Goal: Task Accomplishment & Management: Manage account settings

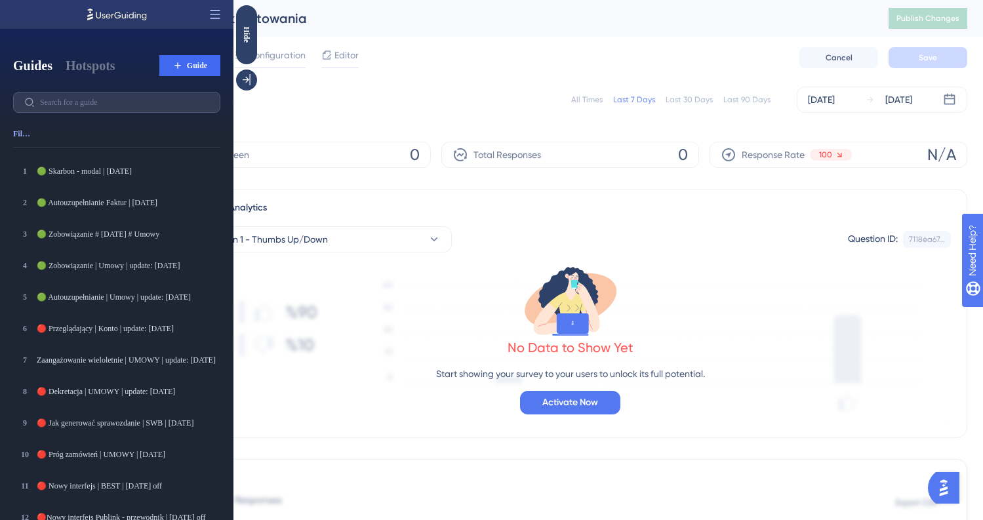
click at [213, 12] on icon at bounding box center [215, 14] width 13 height 13
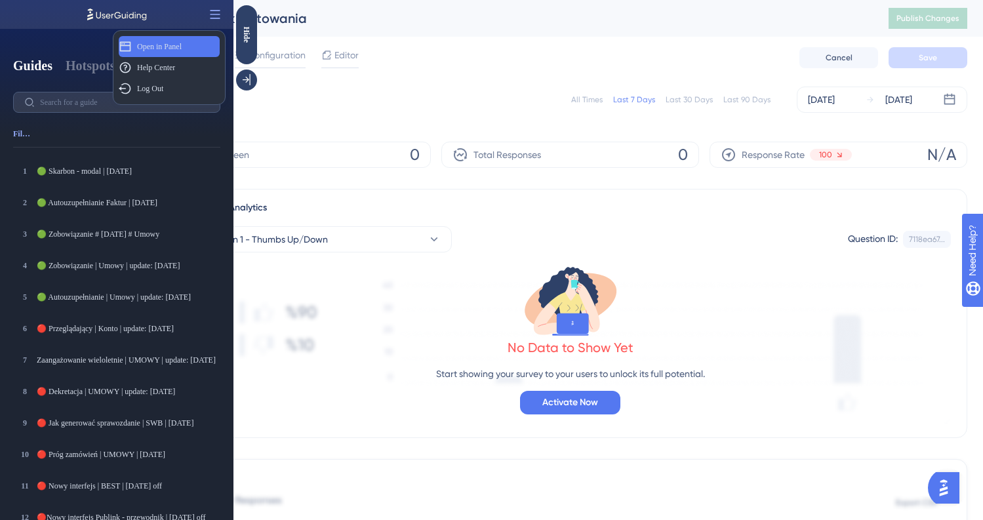
click at [155, 45] on span "Open in Panel" at bounding box center [159, 46] width 45 height 10
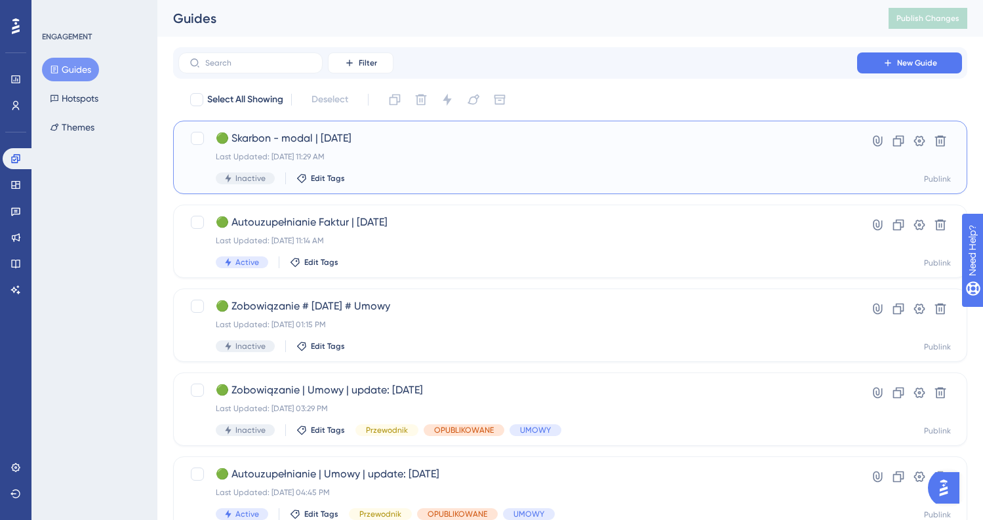
click at [499, 152] on div "Last Updated: 11 wrz 2025 11:29 AM" at bounding box center [518, 157] width 604 height 10
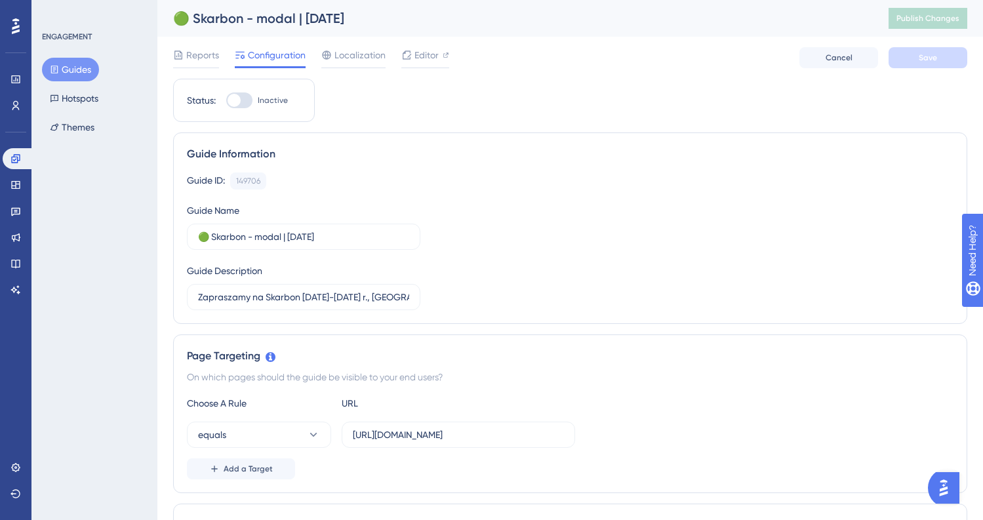
click at [187, 15] on div "🟢 Skarbon - modal | [DATE]" at bounding box center [514, 18] width 683 height 18
click at [192, 16] on div "🟢 Skarbon - modal | [DATE]" at bounding box center [514, 18] width 683 height 18
click at [205, 230] on input "🟢 Skarbon - modal | [DATE]" at bounding box center [303, 237] width 211 height 14
drag, startPoint x: 209, startPoint y: 237, endPoint x: 194, endPoint y: 237, distance: 15.1
click at [194, 237] on label "🟢 Skarbon - modal | [DATE]" at bounding box center [304, 237] width 234 height 26
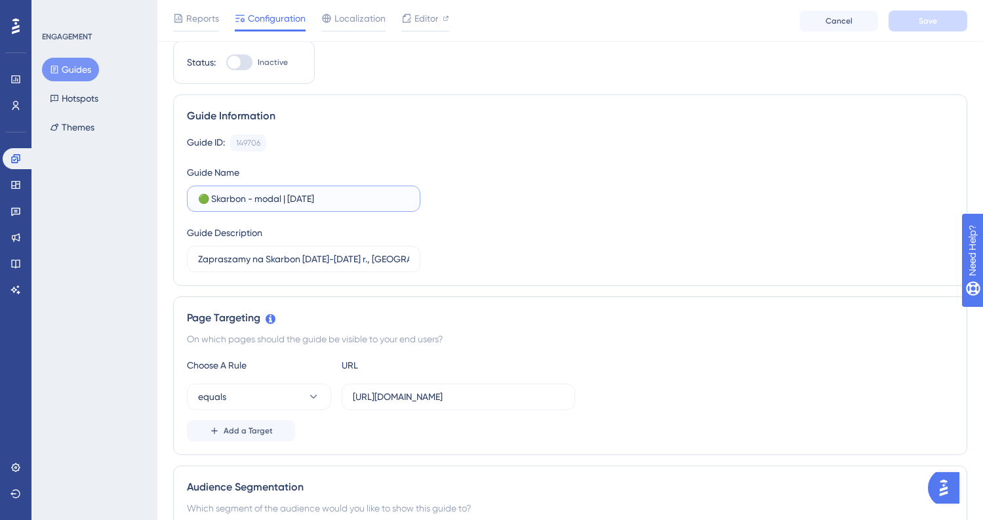
scroll to position [41, 0]
click at [203, 203] on input "🟢 Skarbon - modal | [DATE]" at bounding box center [303, 200] width 211 height 14
drag, startPoint x: 205, startPoint y: 203, endPoint x: 188, endPoint y: 203, distance: 17.1
click at [188, 203] on label "🟢 Skarbon - modal | [DATE]" at bounding box center [304, 201] width 234 height 26
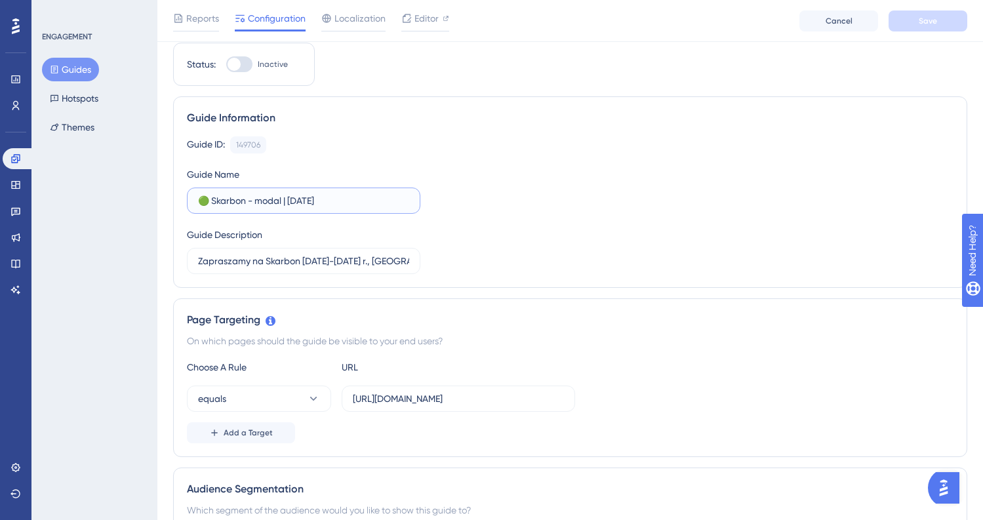
click at [198, 203] on input "🟢 Skarbon - modal | [DATE]" at bounding box center [303, 200] width 211 height 14
paste input "text"
type input "🔴 Skarbon - modal | 11.08.2025"
click at [914, 14] on button "Save" at bounding box center [928, 20] width 79 height 21
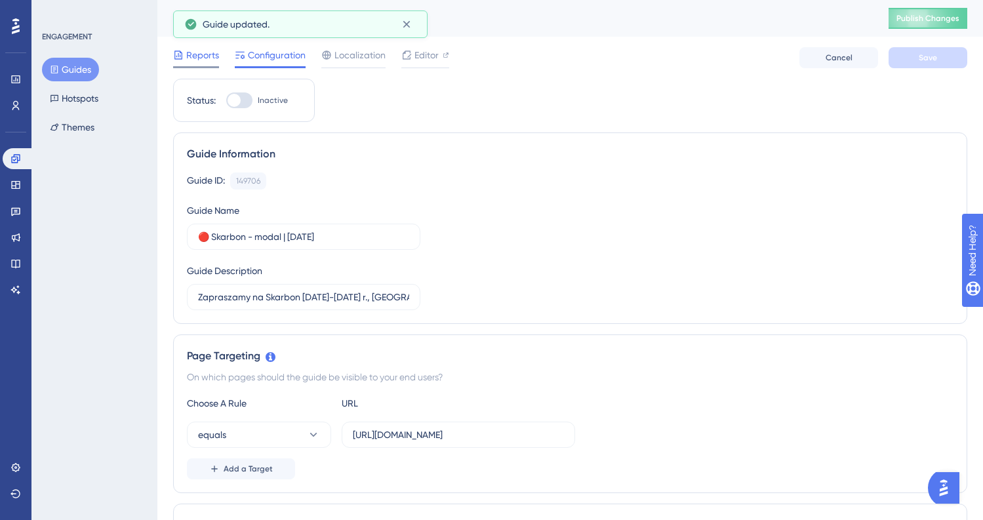
click at [197, 52] on span "Reports" at bounding box center [202, 55] width 33 height 16
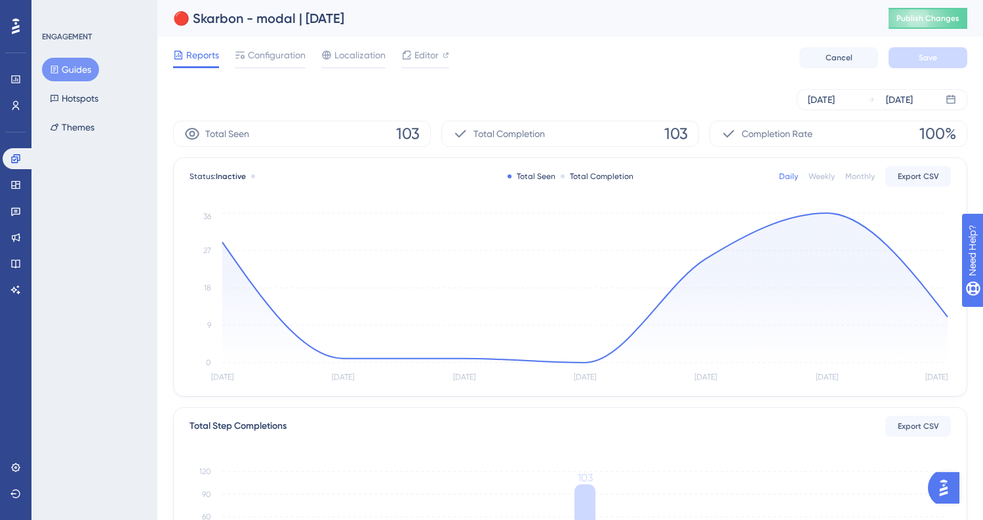
click at [65, 72] on button "Guides" at bounding box center [70, 70] width 57 height 24
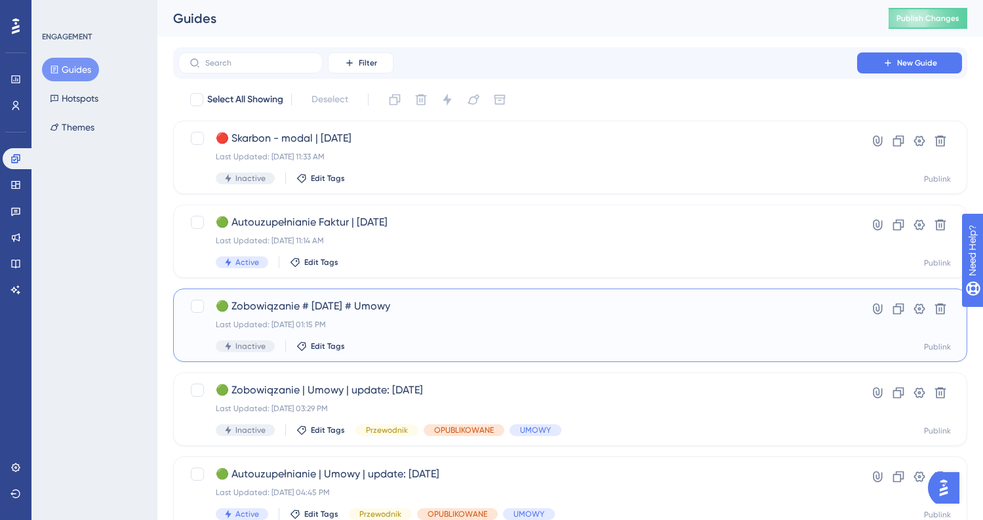
click at [535, 312] on span "🟢 Zobowiązanie # [DATE] # Umowy" at bounding box center [518, 306] width 604 height 16
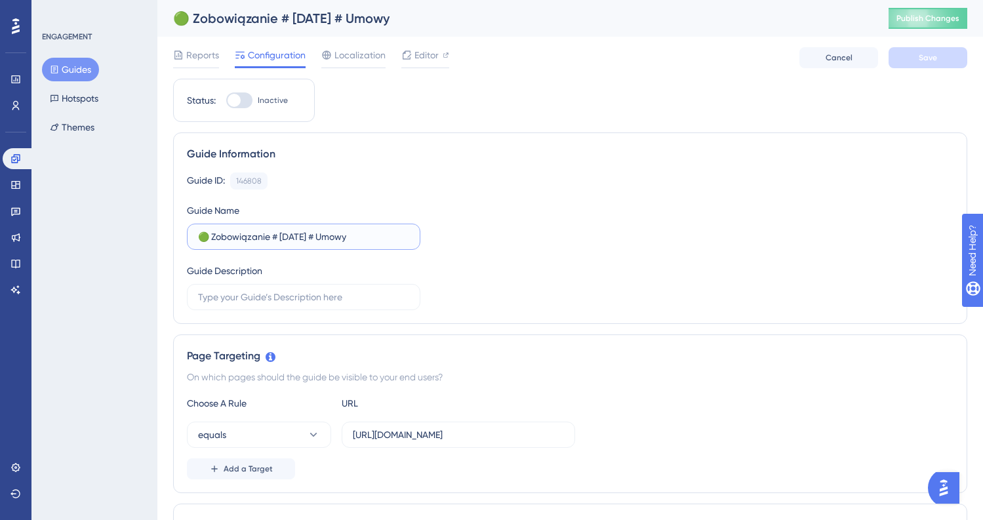
drag, startPoint x: 207, startPoint y: 239, endPoint x: 194, endPoint y: 239, distance: 12.5
click at [194, 239] on label "🟢 Zobowiązanie # [DATE] # Umowy" at bounding box center [304, 237] width 234 height 26
paste input "text"
type input "🔴 Zobowiązanie # 26.06.2024 # Umowy"
click at [928, 56] on span "Save" at bounding box center [928, 57] width 18 height 10
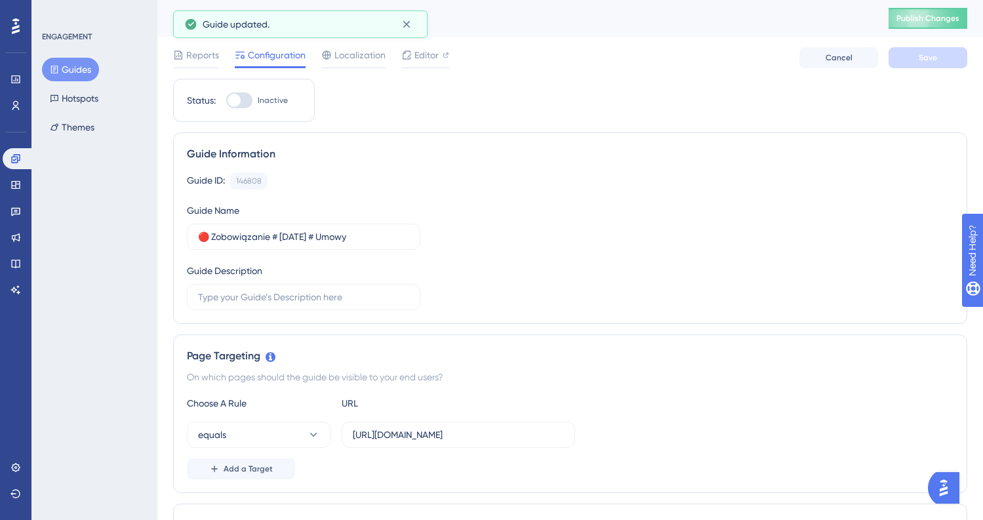
click at [75, 68] on button "Guides" at bounding box center [70, 70] width 57 height 24
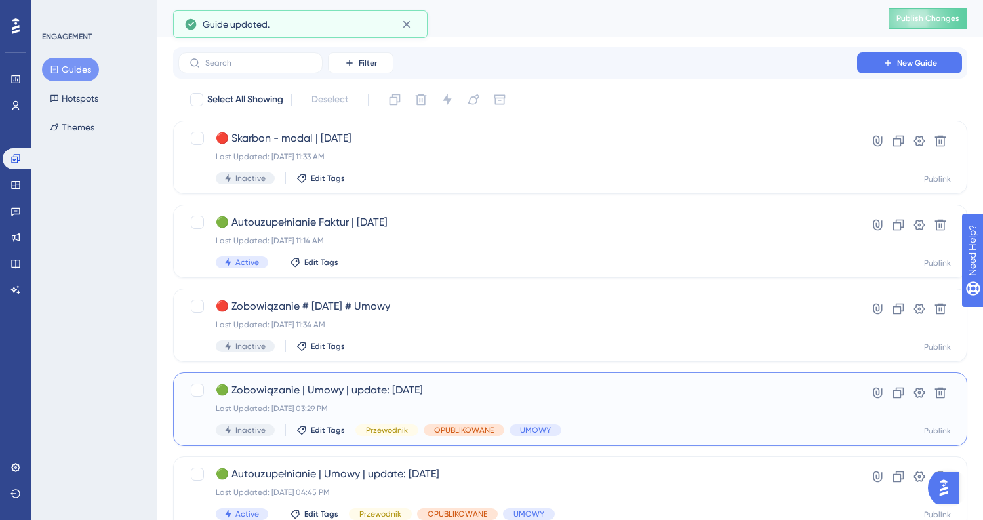
click at [582, 401] on div "🟢 Zobowiązanie | Umowy | update: 23.06.2025 Last Updated: 26 cze 2025 03:29 PM …" at bounding box center [518, 409] width 604 height 54
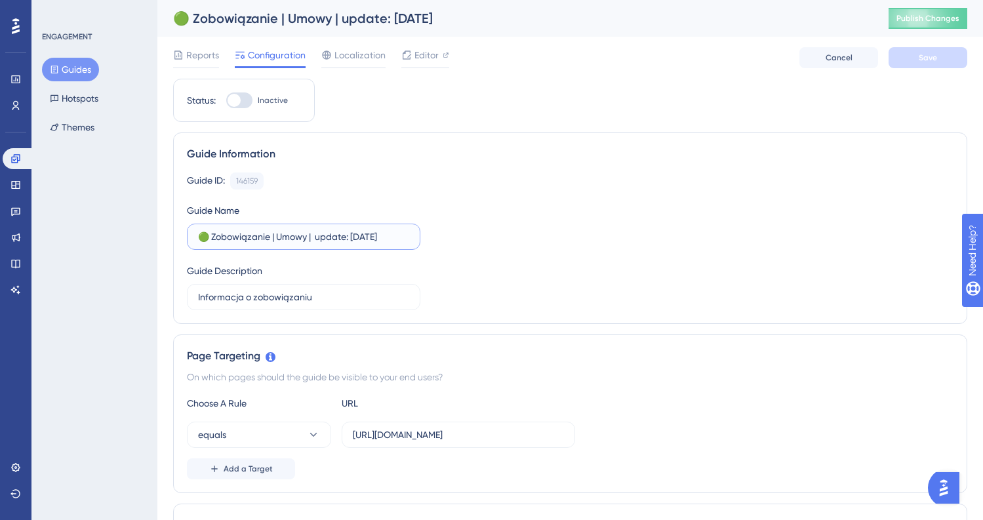
drag, startPoint x: 207, startPoint y: 236, endPoint x: 191, endPoint y: 236, distance: 16.4
click at [191, 236] on label "🟢 Zobowiązanie | Umowy | update: [DATE]" at bounding box center [304, 237] width 234 height 26
paste input "text"
type input "🔴 Zobowiązanie | Umowy | update: 23.06.2025"
click at [924, 58] on span "Save" at bounding box center [928, 57] width 18 height 10
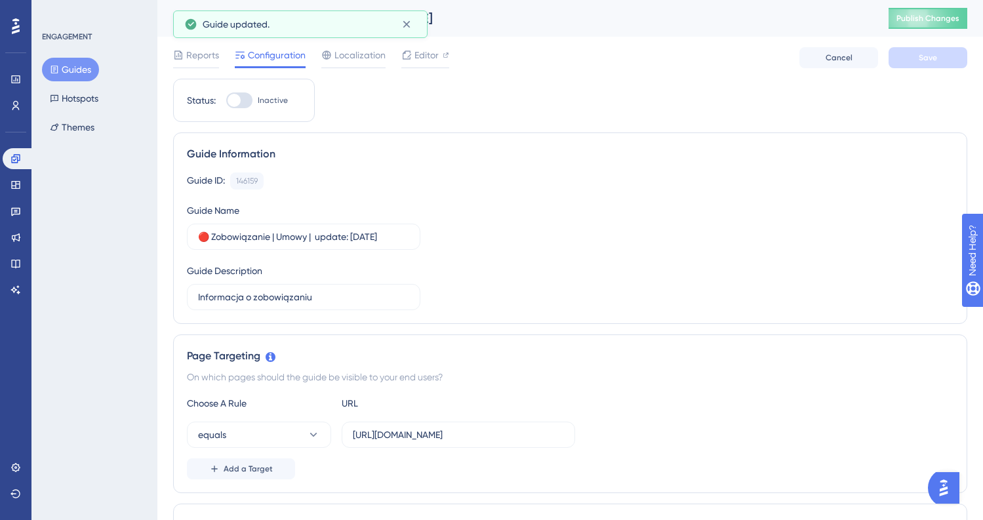
click at [56, 71] on icon at bounding box center [54, 69] width 9 height 9
